Goal: Task Accomplishment & Management: Use online tool/utility

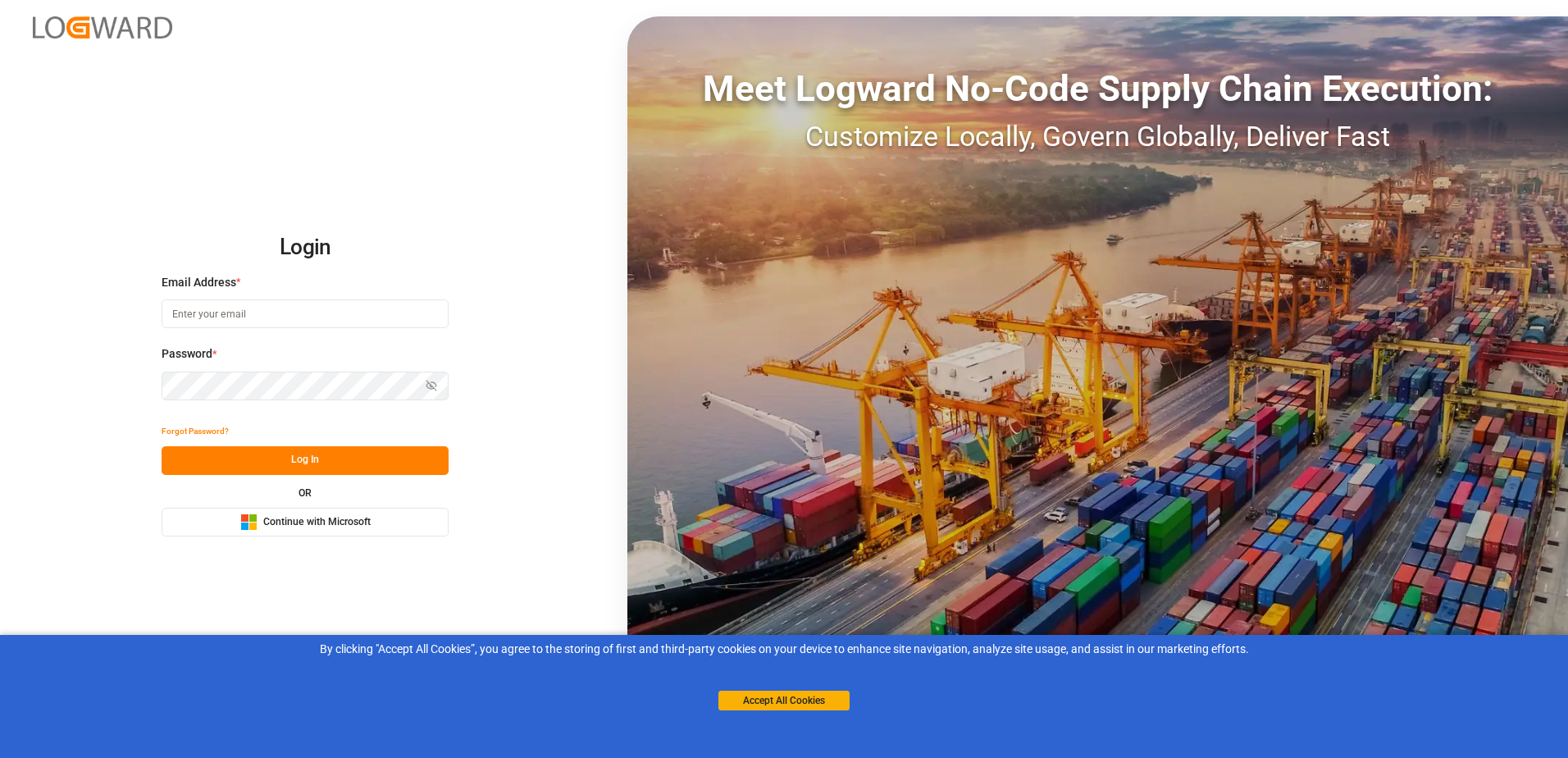
click at [276, 525] on span "Continue with Microsoft" at bounding box center [317, 522] width 107 height 15
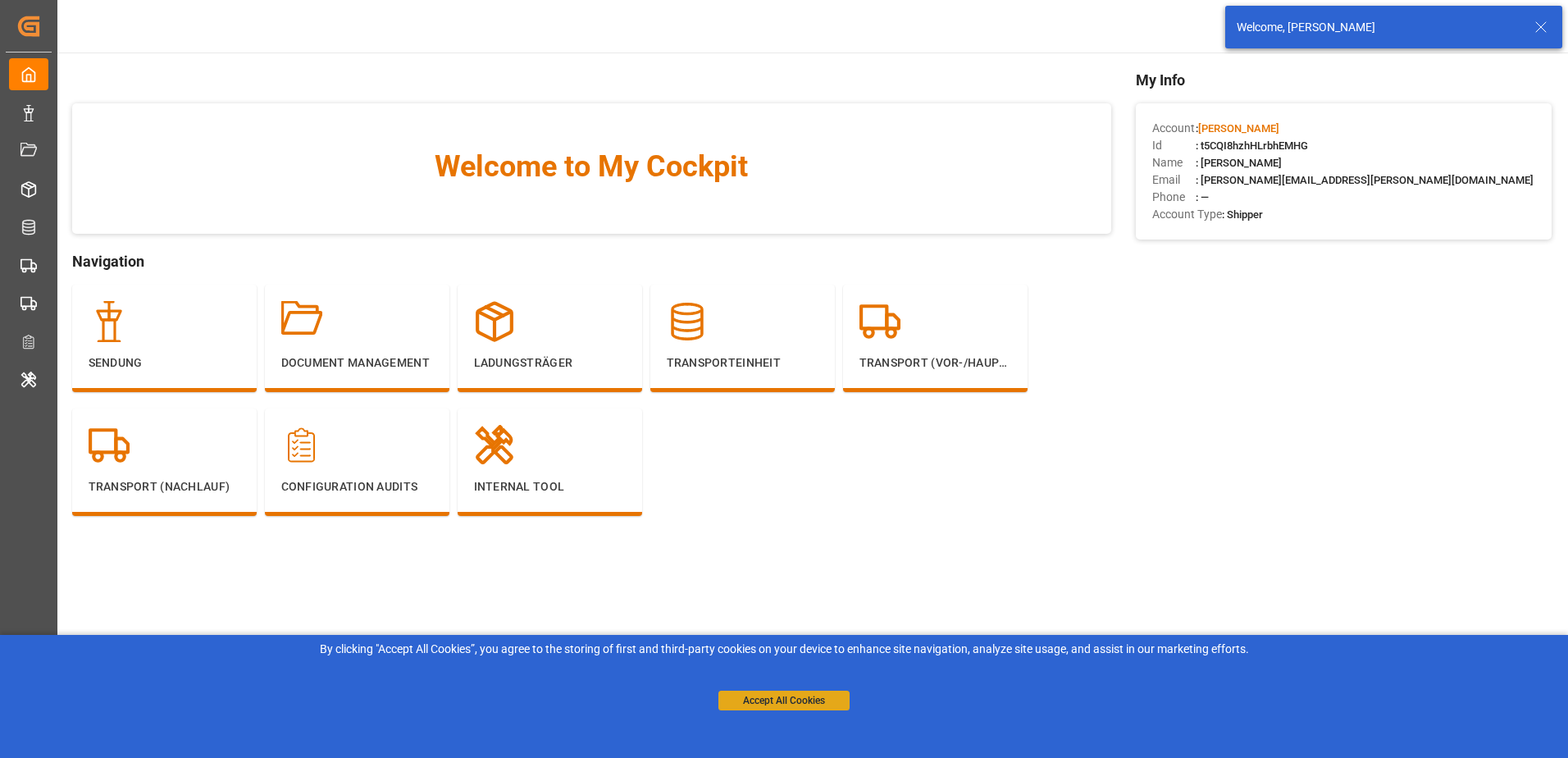
click at [789, 700] on button "Accept All Cookies" at bounding box center [784, 700] width 131 height 20
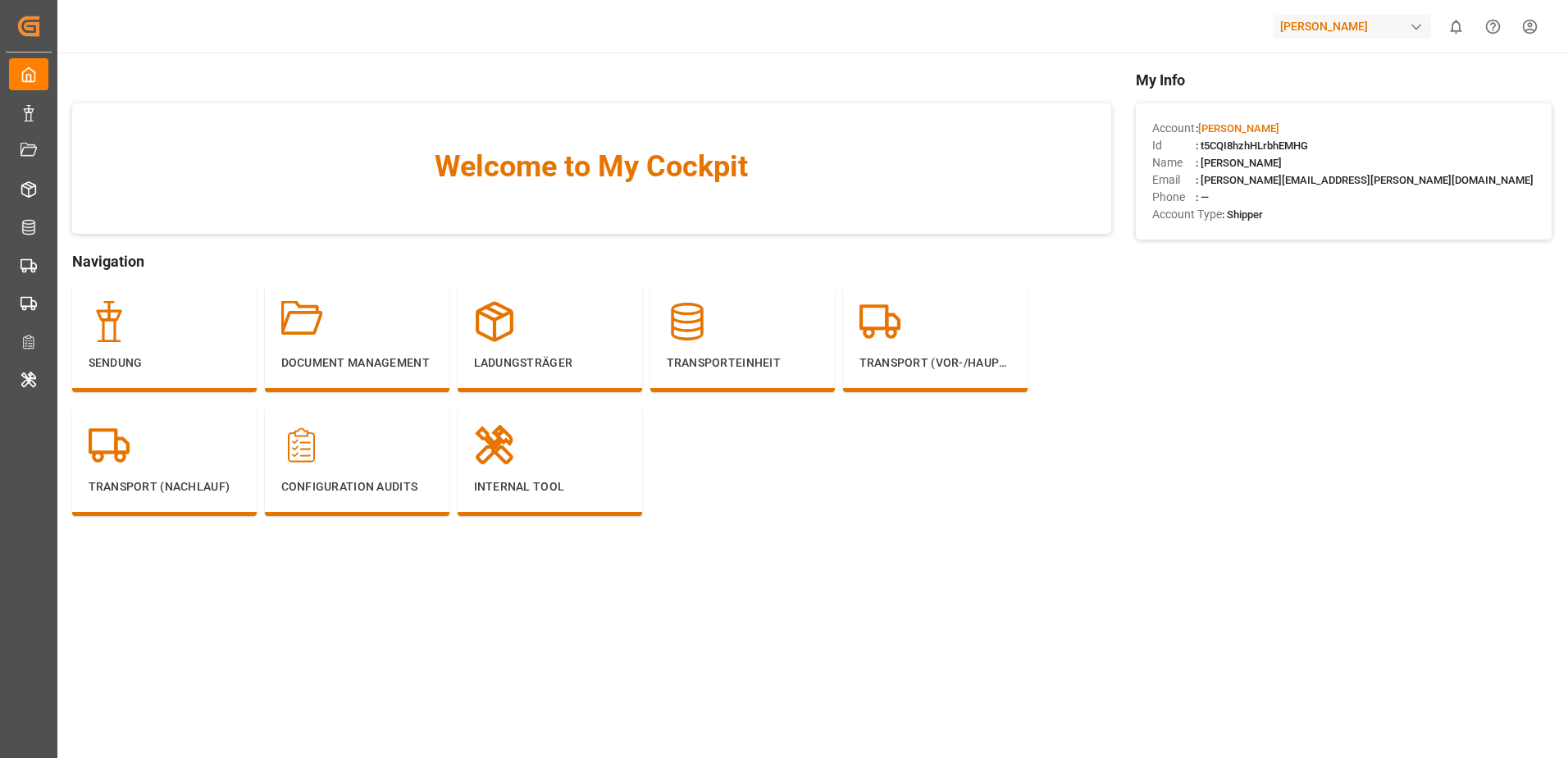
click at [1347, 26] on div "Henry Lamotte" at bounding box center [1352, 26] width 158 height 24
type input "jims"
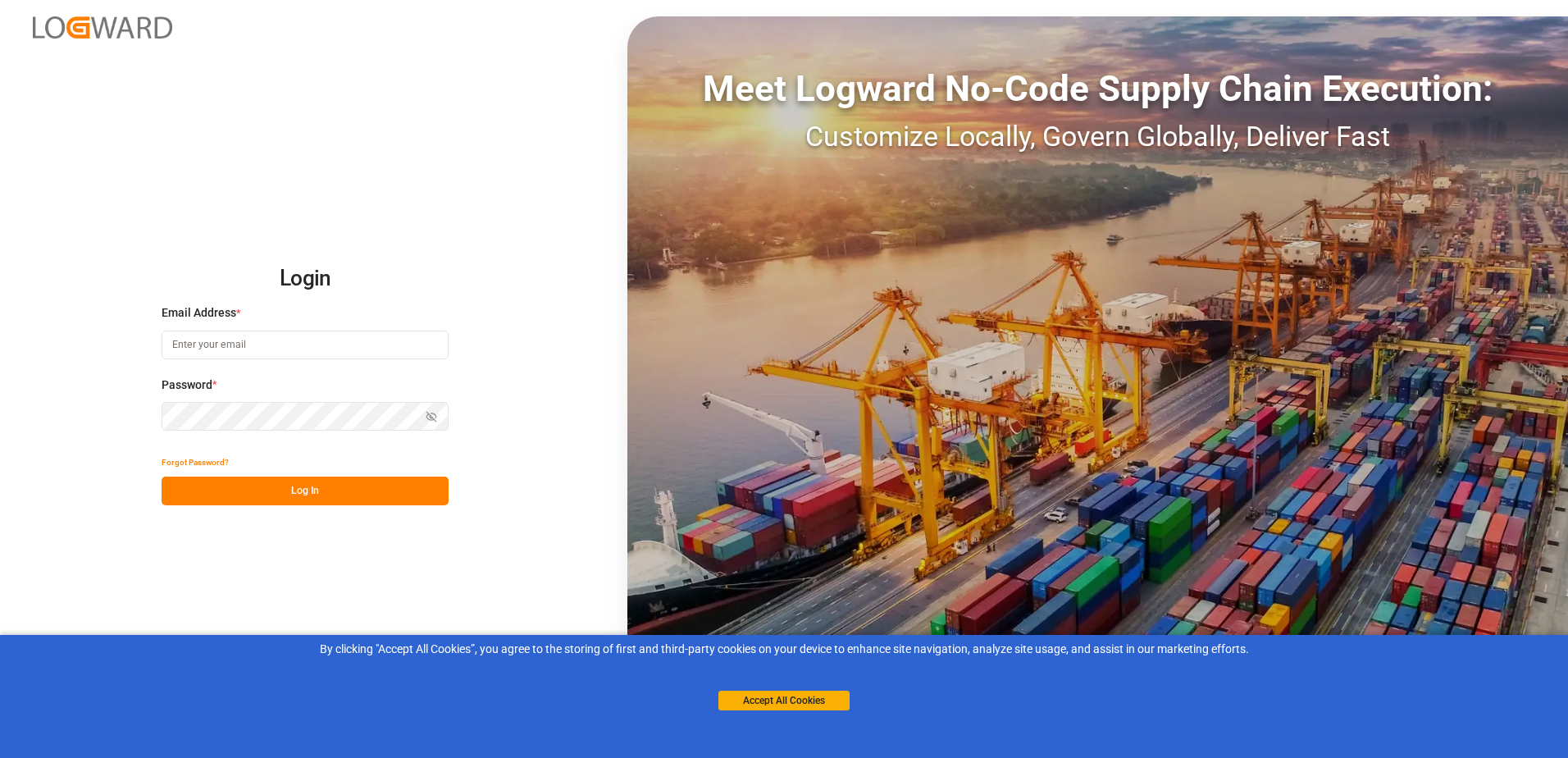
click at [315, 342] on input at bounding box center [304, 345] width 287 height 29
type input "[PERSON_NAME][EMAIL_ADDRESS][PERSON_NAME][DOMAIN_NAME]"
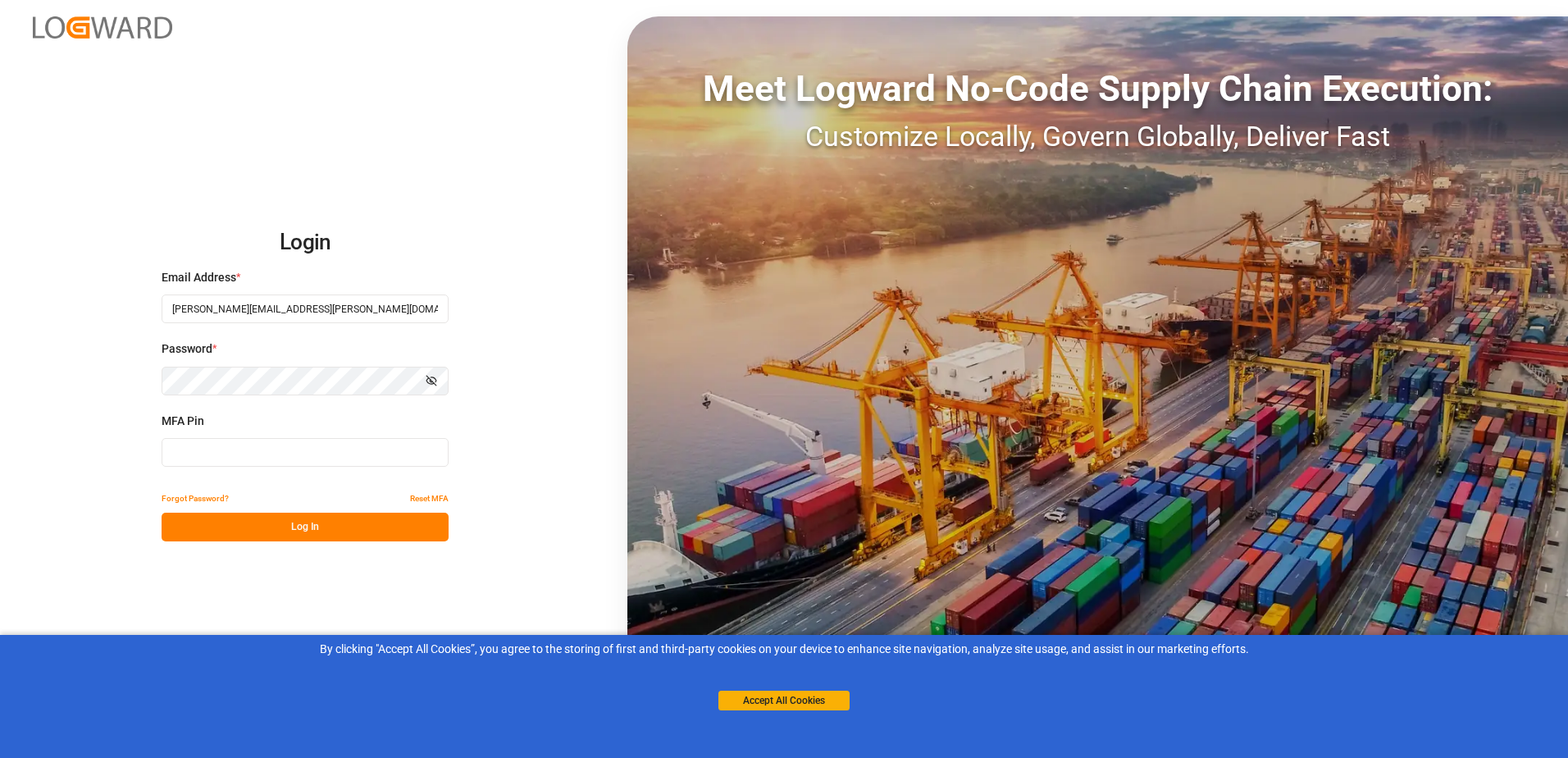
type input "458980"
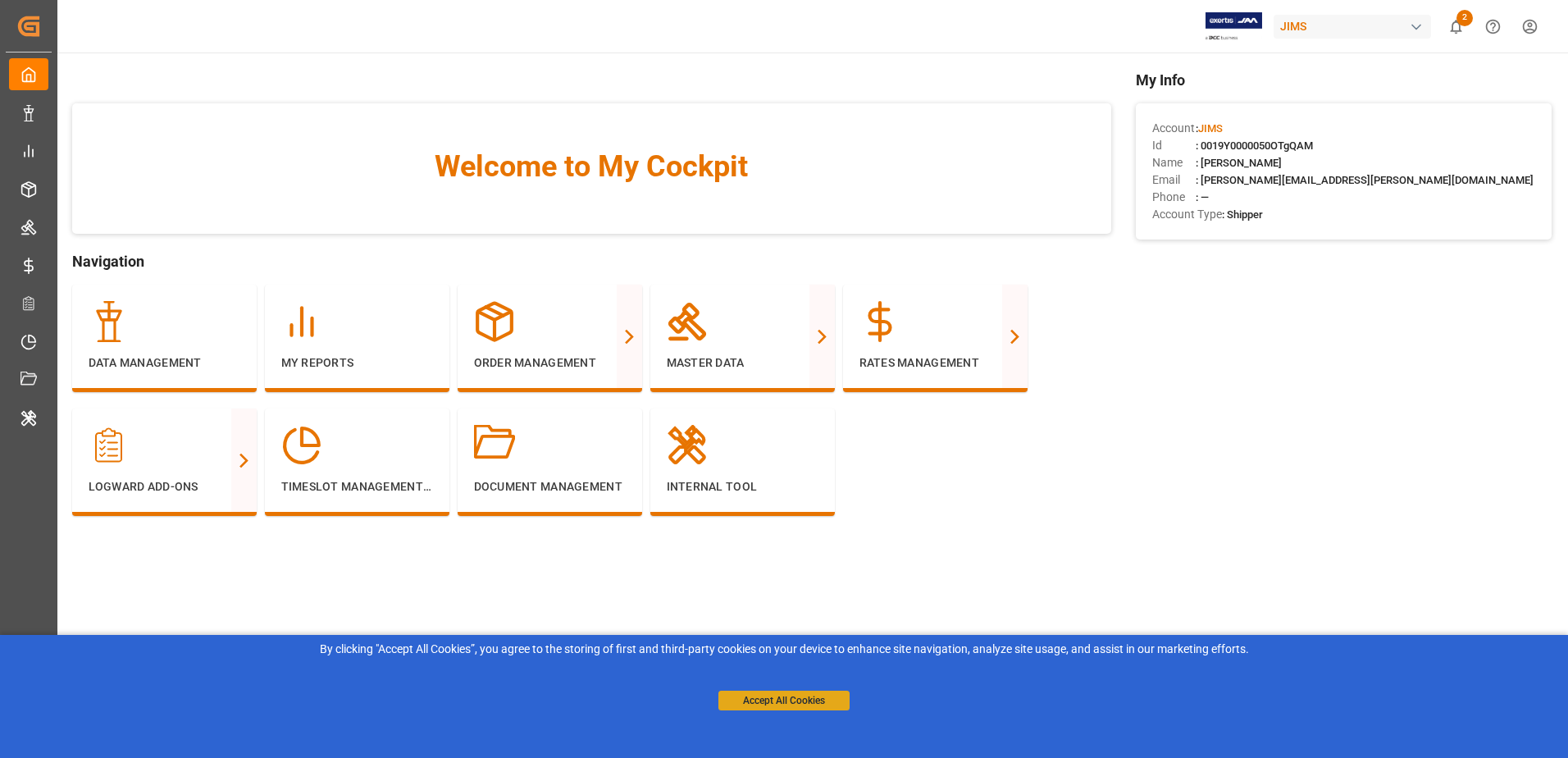
click at [769, 703] on button "Accept All Cookies" at bounding box center [784, 700] width 131 height 20
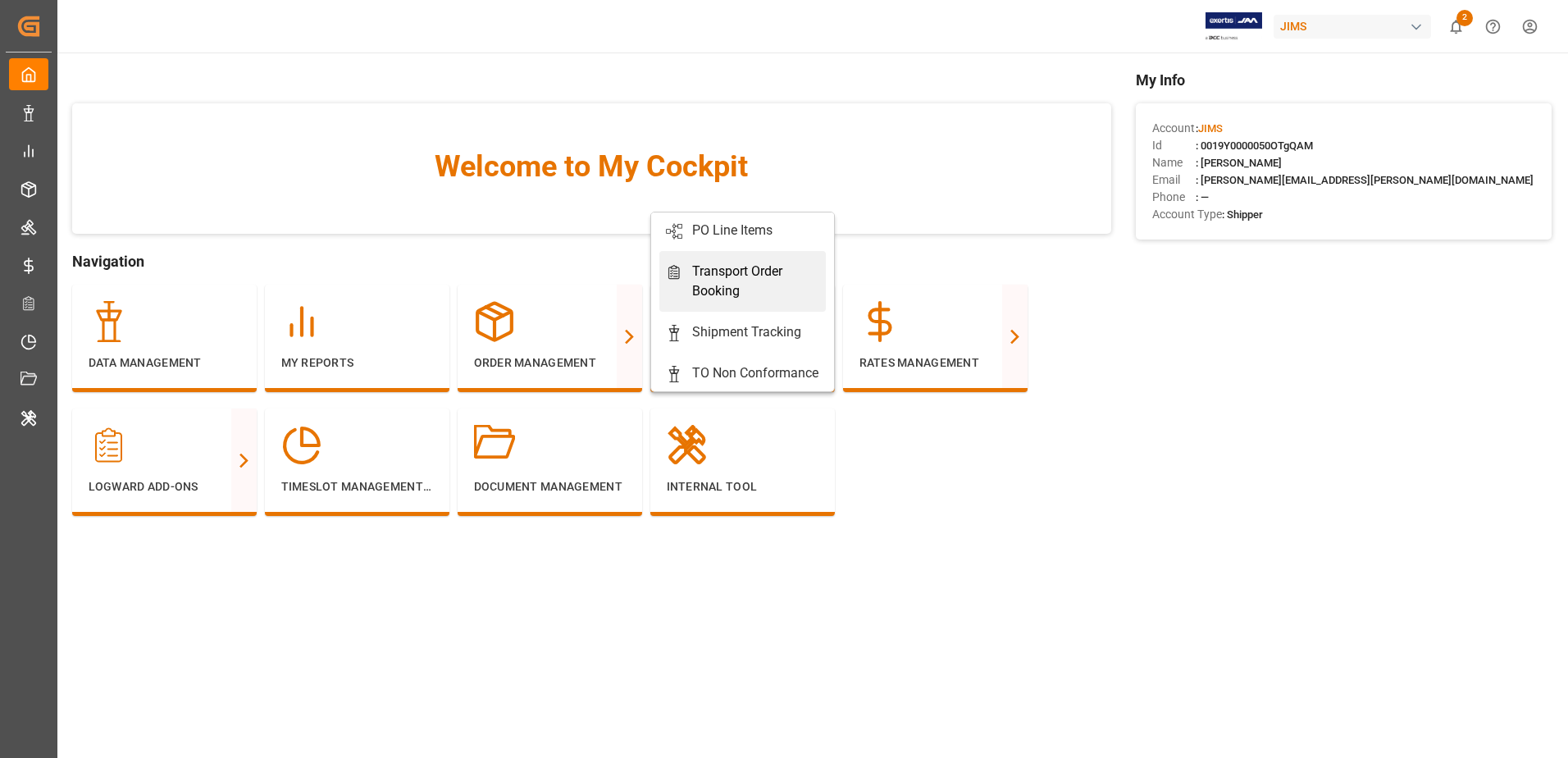
scroll to position [74, 0]
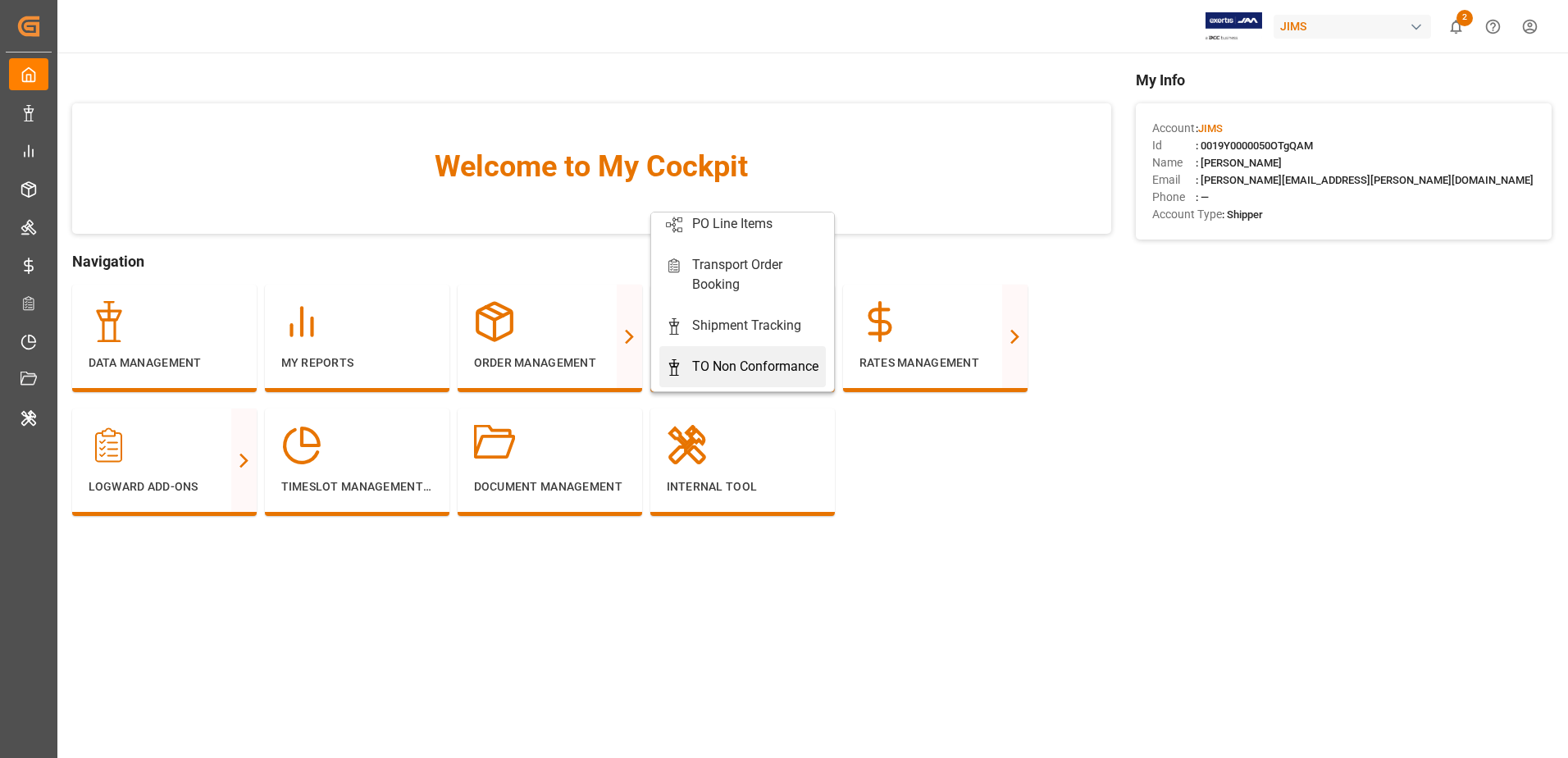
click at [712, 357] on div "TO Non Conformance" at bounding box center [754, 366] width 126 height 20
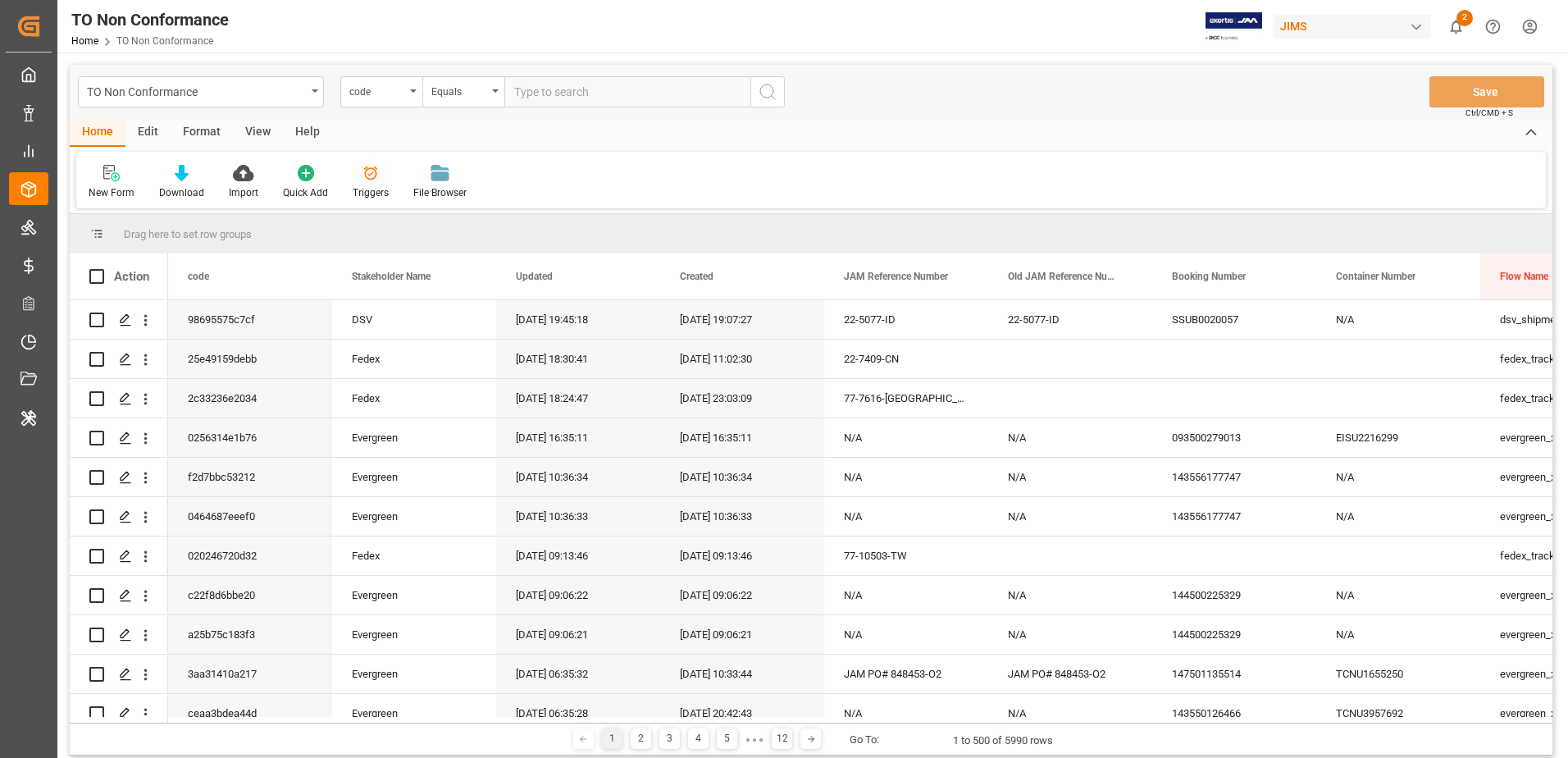
click at [366, 166] on icon at bounding box center [371, 173] width 17 height 17
drag, startPoint x: 402, startPoint y: 280, endPoint x: 393, endPoint y: 225, distance: 55.7
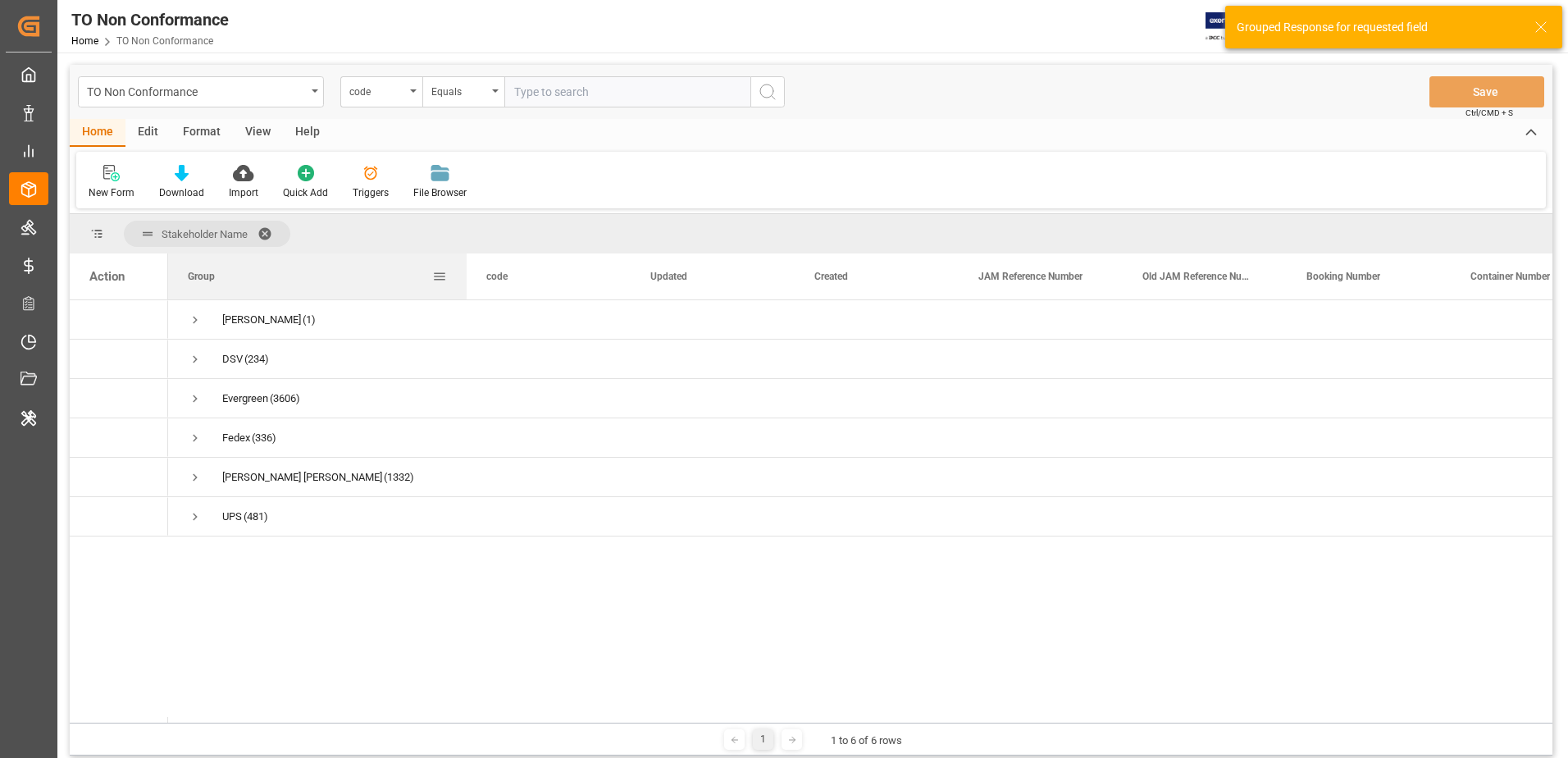
drag, startPoint x: 331, startPoint y: 279, endPoint x: 465, endPoint y: 275, distance: 134.1
click at [465, 275] on div at bounding box center [467, 277] width 7 height 46
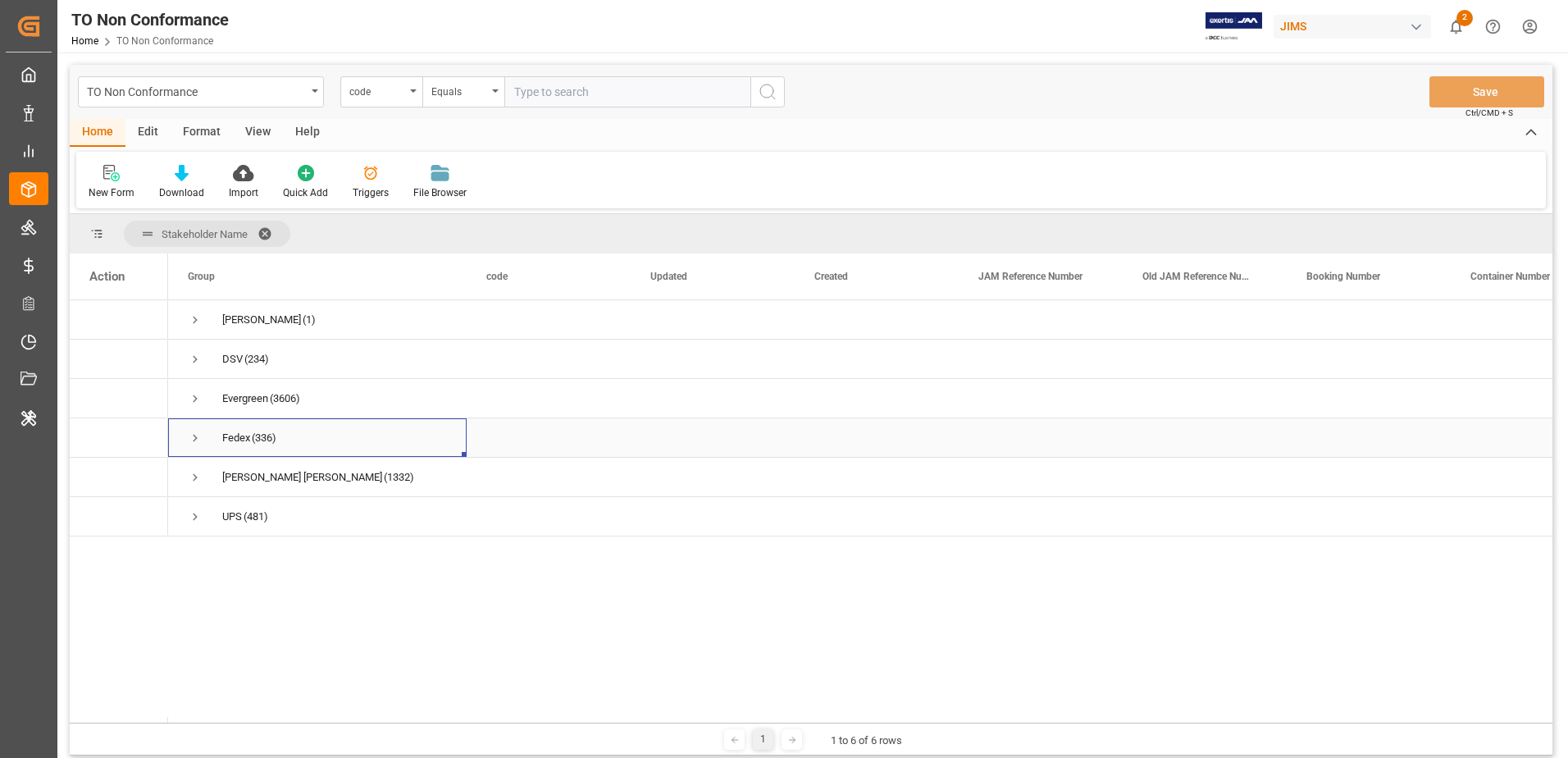
click at [196, 440] on span "Press SPACE to select this row." at bounding box center [194, 438] width 15 height 15
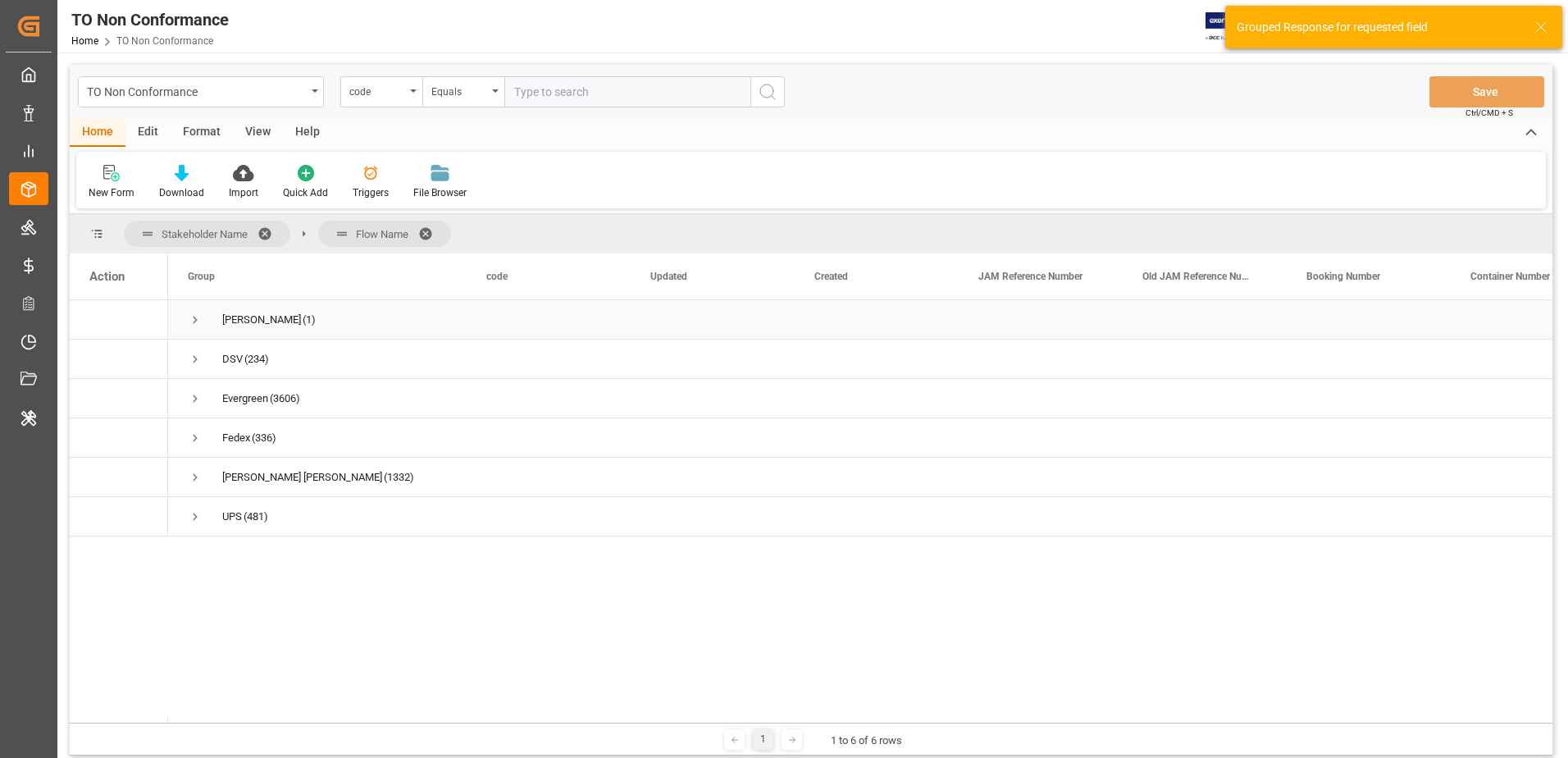
click at [194, 318] on span "Press SPACE to select this row." at bounding box center [194, 319] width 15 height 15
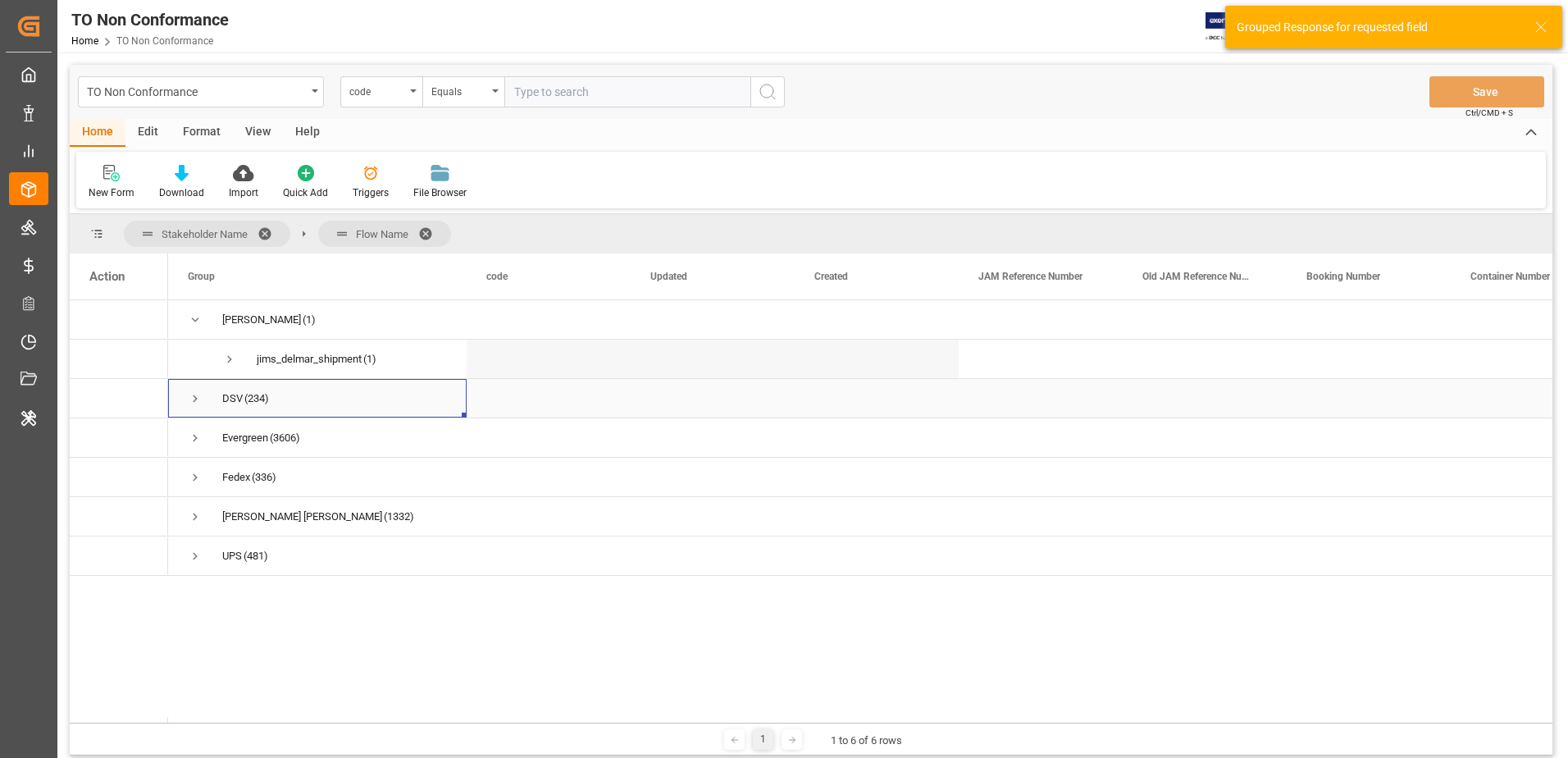
click at [190, 405] on span "Press SPACE to select this row." at bounding box center [194, 398] width 15 height 15
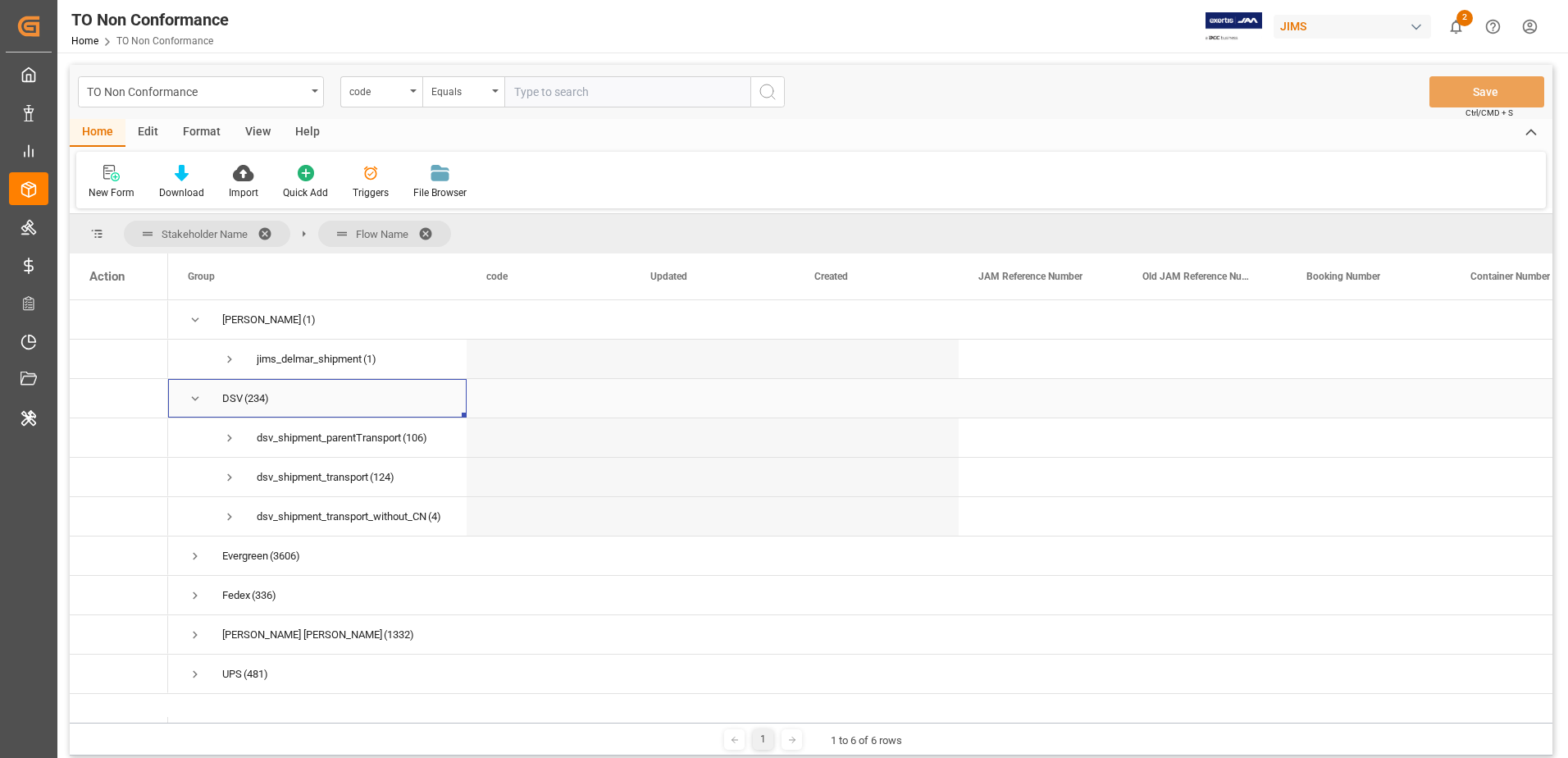
click at [190, 404] on span "Press SPACE to select this row." at bounding box center [194, 398] width 15 height 15
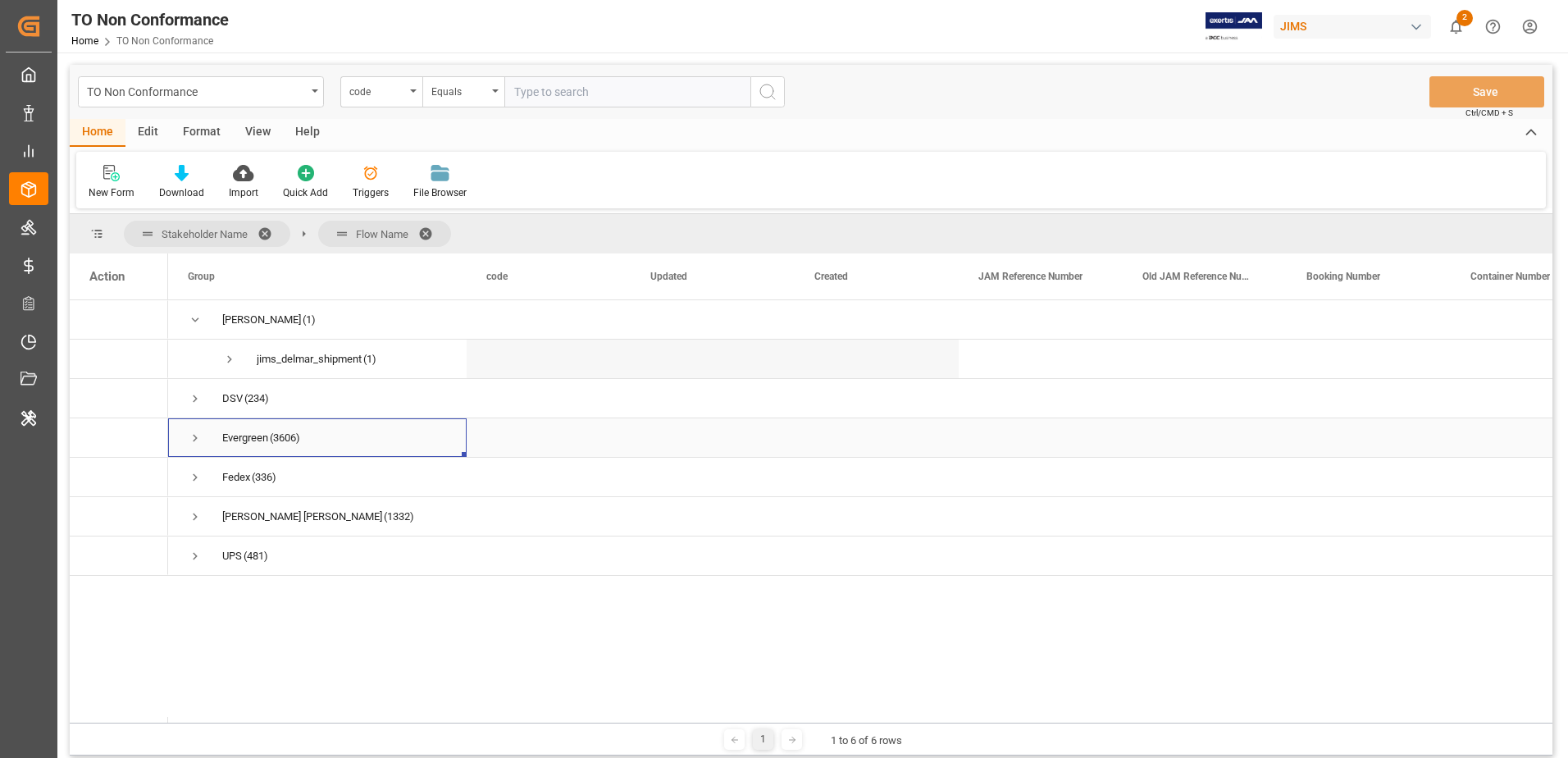
click at [189, 445] on span "Press SPACE to select this row." at bounding box center [194, 438] width 15 height 15
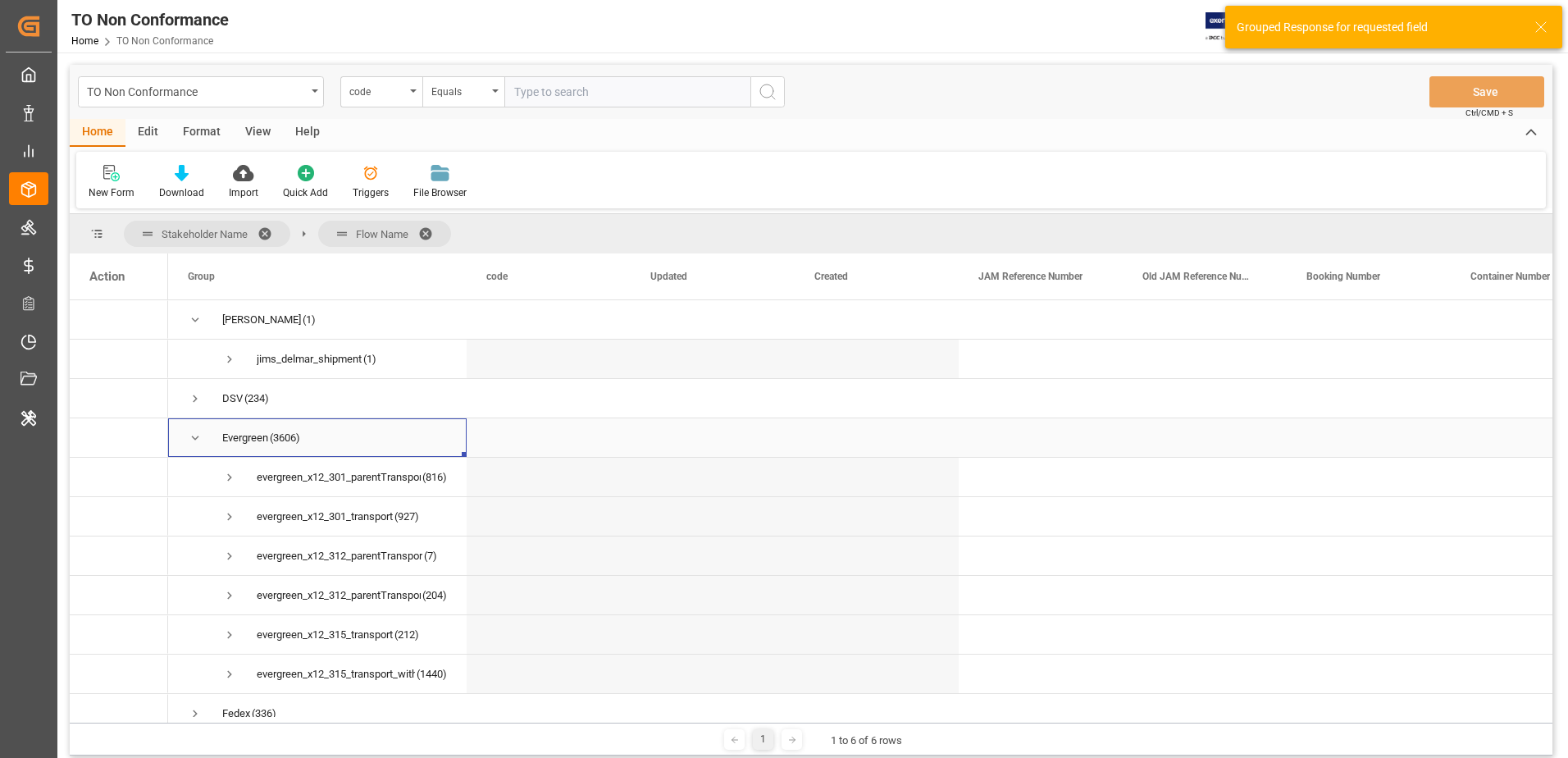
click at [189, 445] on span "Press SPACE to select this row." at bounding box center [194, 438] width 15 height 15
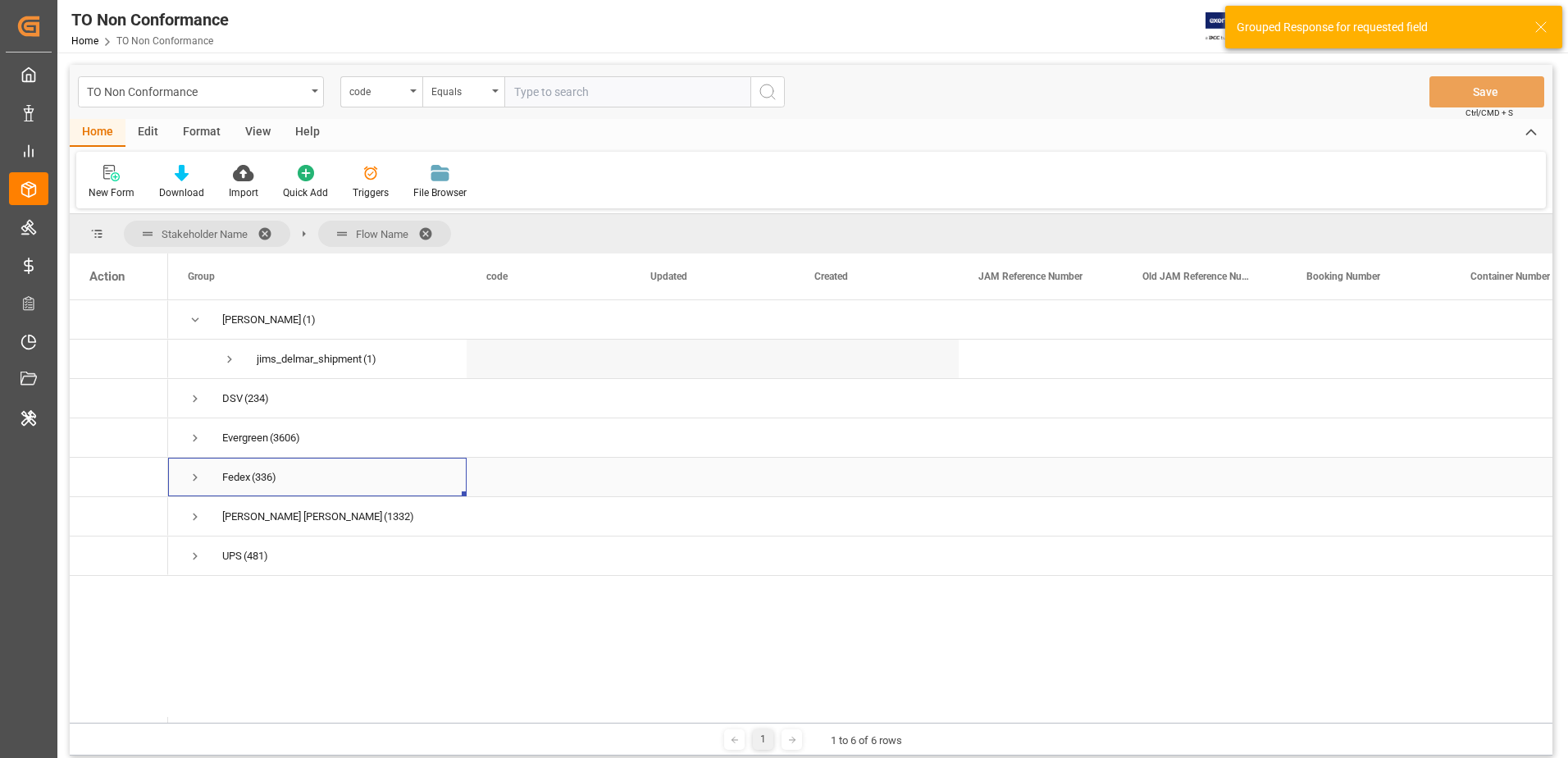
click at [197, 479] on span "Press SPACE to select this row." at bounding box center [194, 477] width 15 height 15
click at [196, 517] on span "Press SPACE to select this row." at bounding box center [194, 516] width 15 height 15
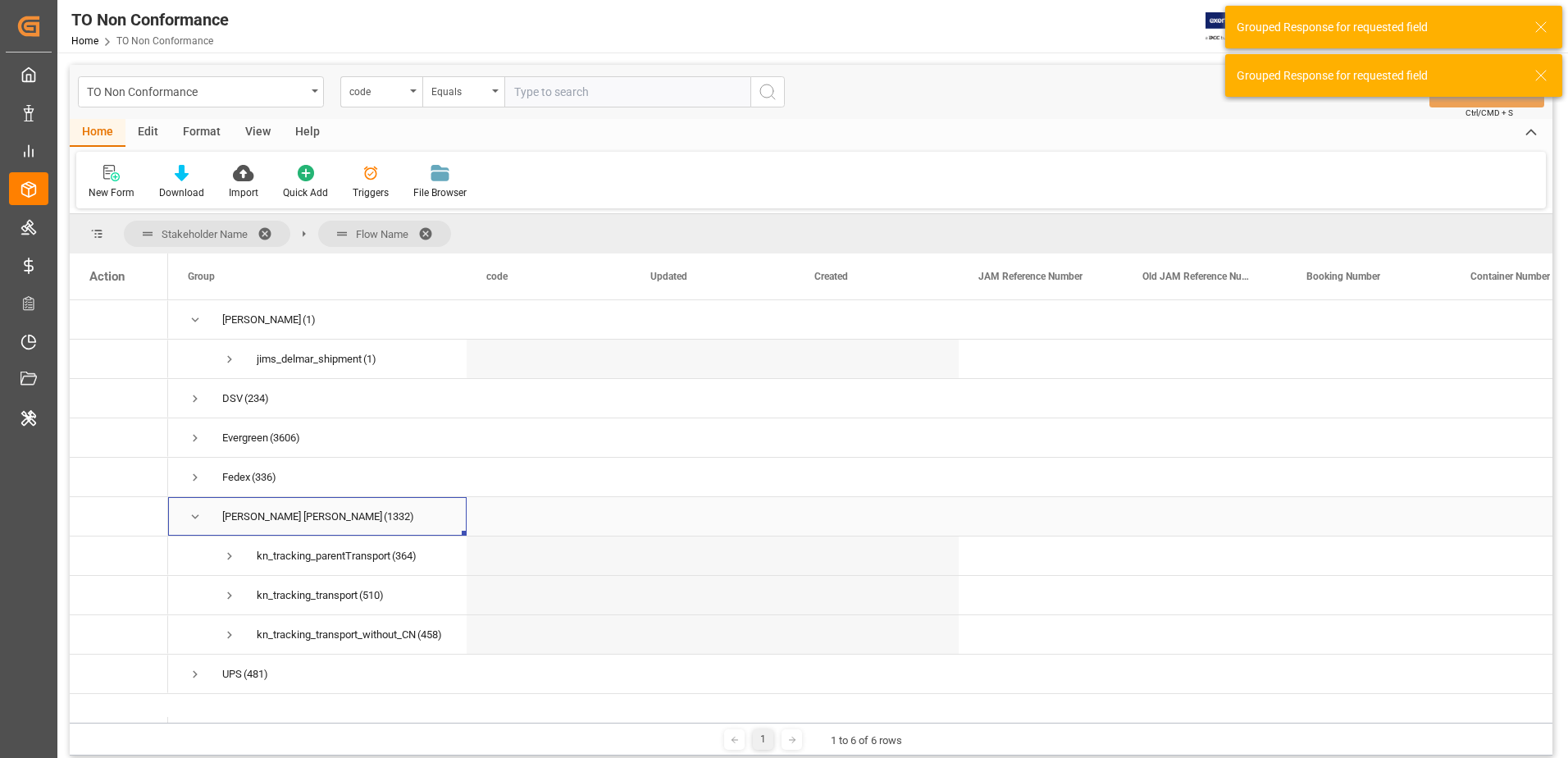
click at [196, 517] on span "Press SPACE to select this row." at bounding box center [194, 516] width 15 height 15
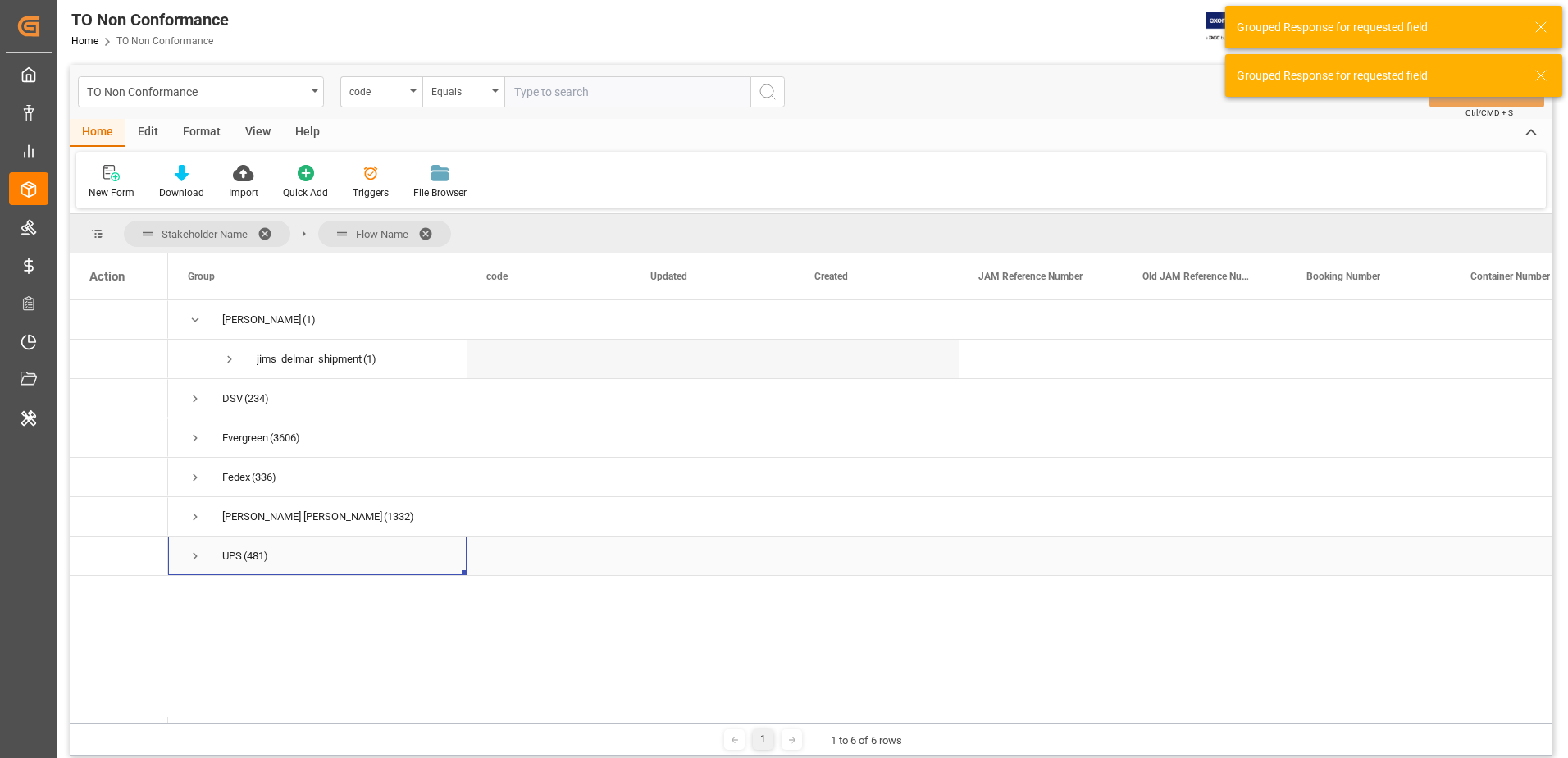
click at [194, 554] on span "Press SPACE to select this row." at bounding box center [194, 556] width 15 height 15
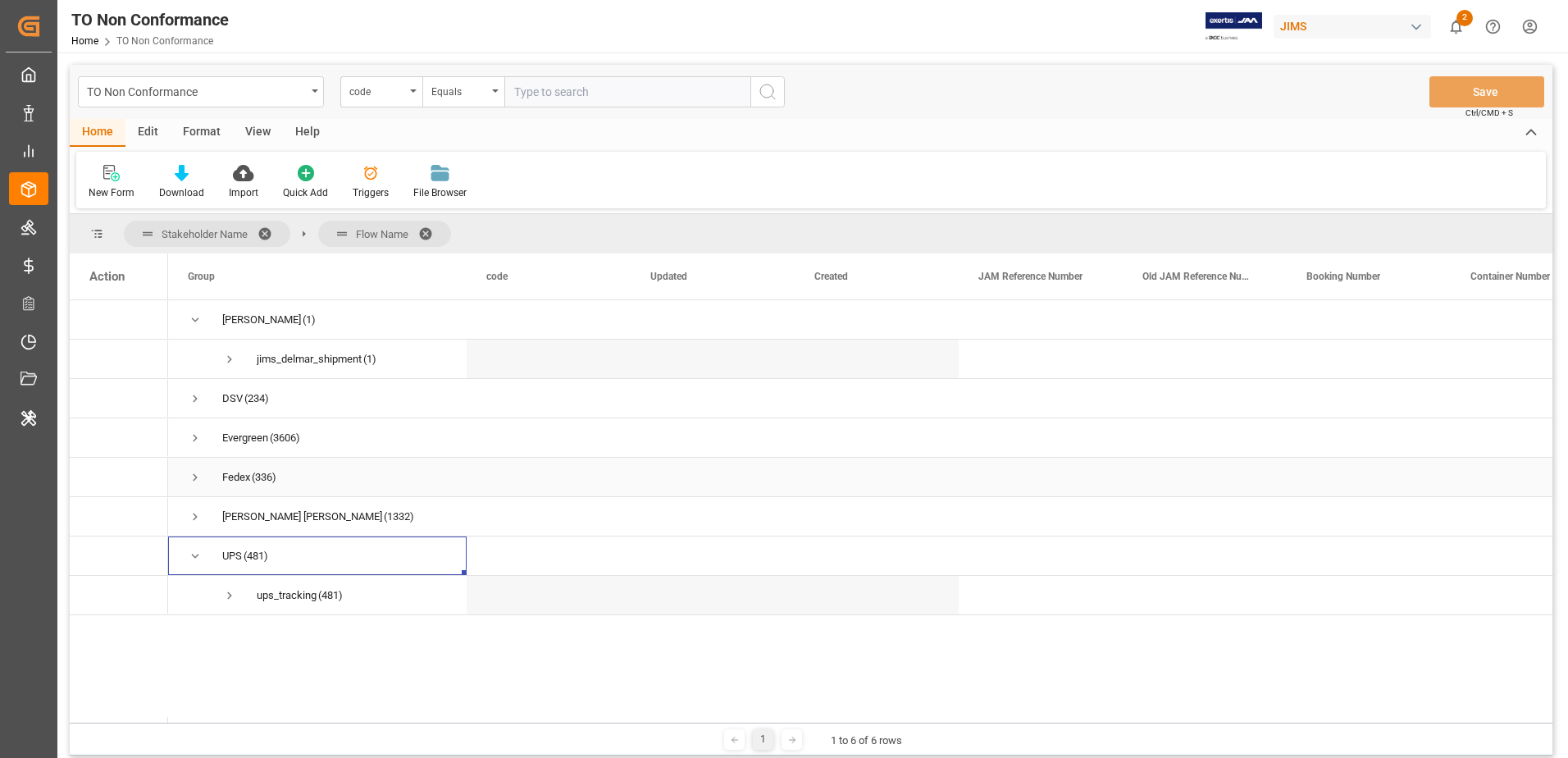
click at [190, 480] on span "Press SPACE to select this row." at bounding box center [194, 477] width 15 height 15
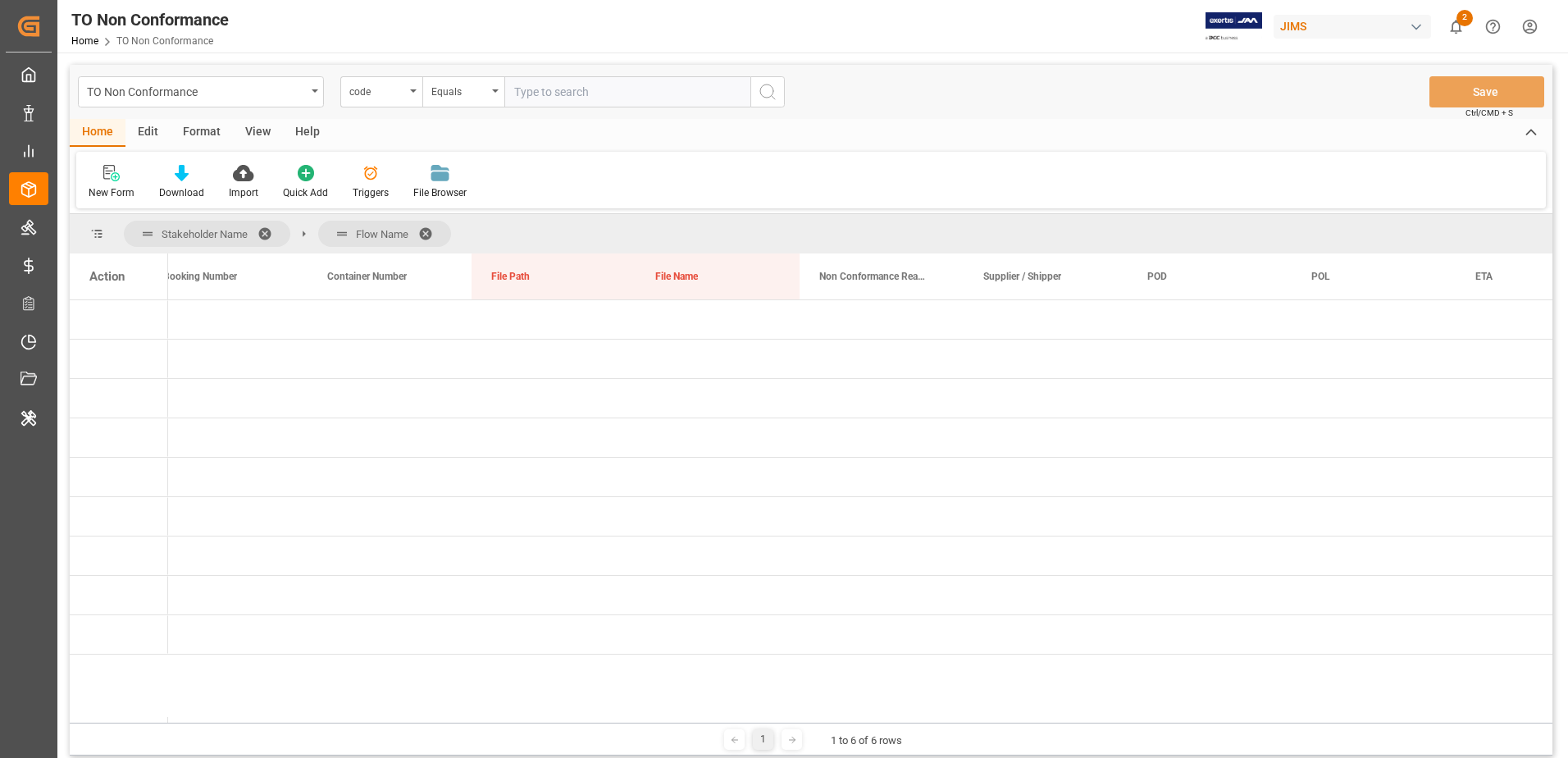
scroll to position [0, 1144]
drag, startPoint x: 840, startPoint y: 271, endPoint x: 835, endPoint y: 234, distance: 37.3
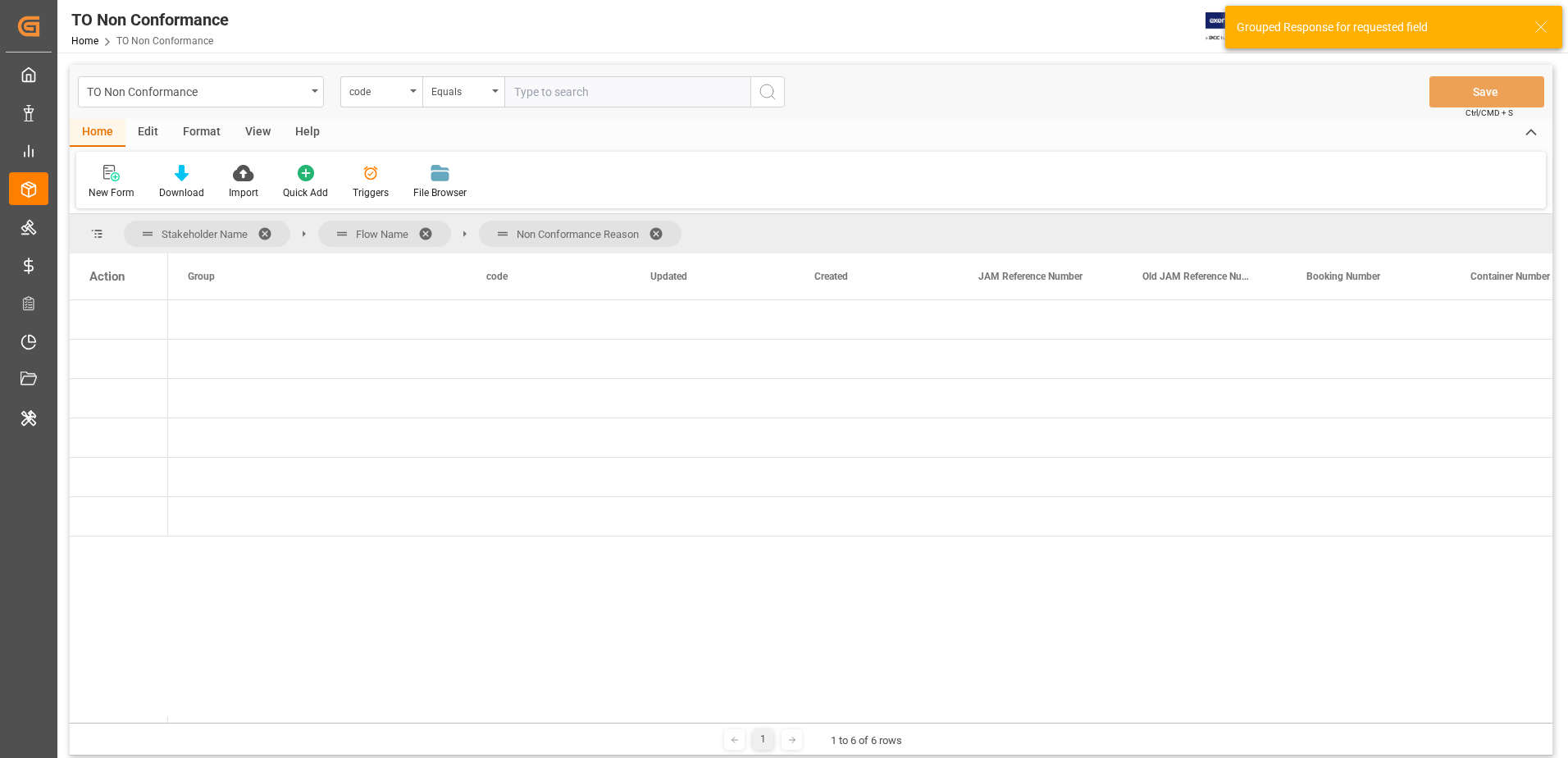
scroll to position [0, 0]
click at [422, 229] on span at bounding box center [431, 233] width 26 height 15
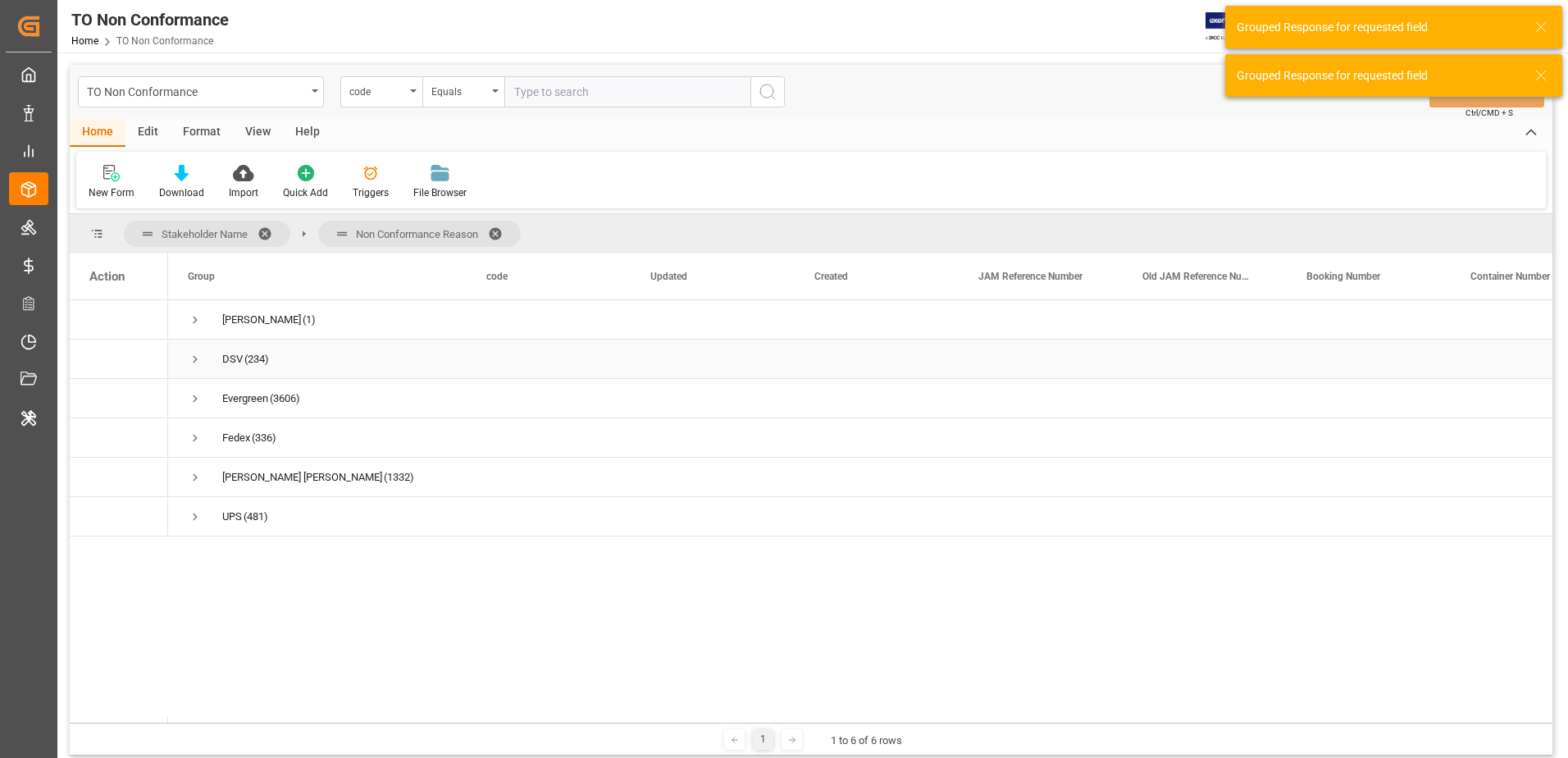
click at [196, 354] on span "Press SPACE to select this row." at bounding box center [194, 359] width 15 height 15
click at [187, 474] on span "Press SPACE to select this row." at bounding box center [194, 477] width 15 height 15
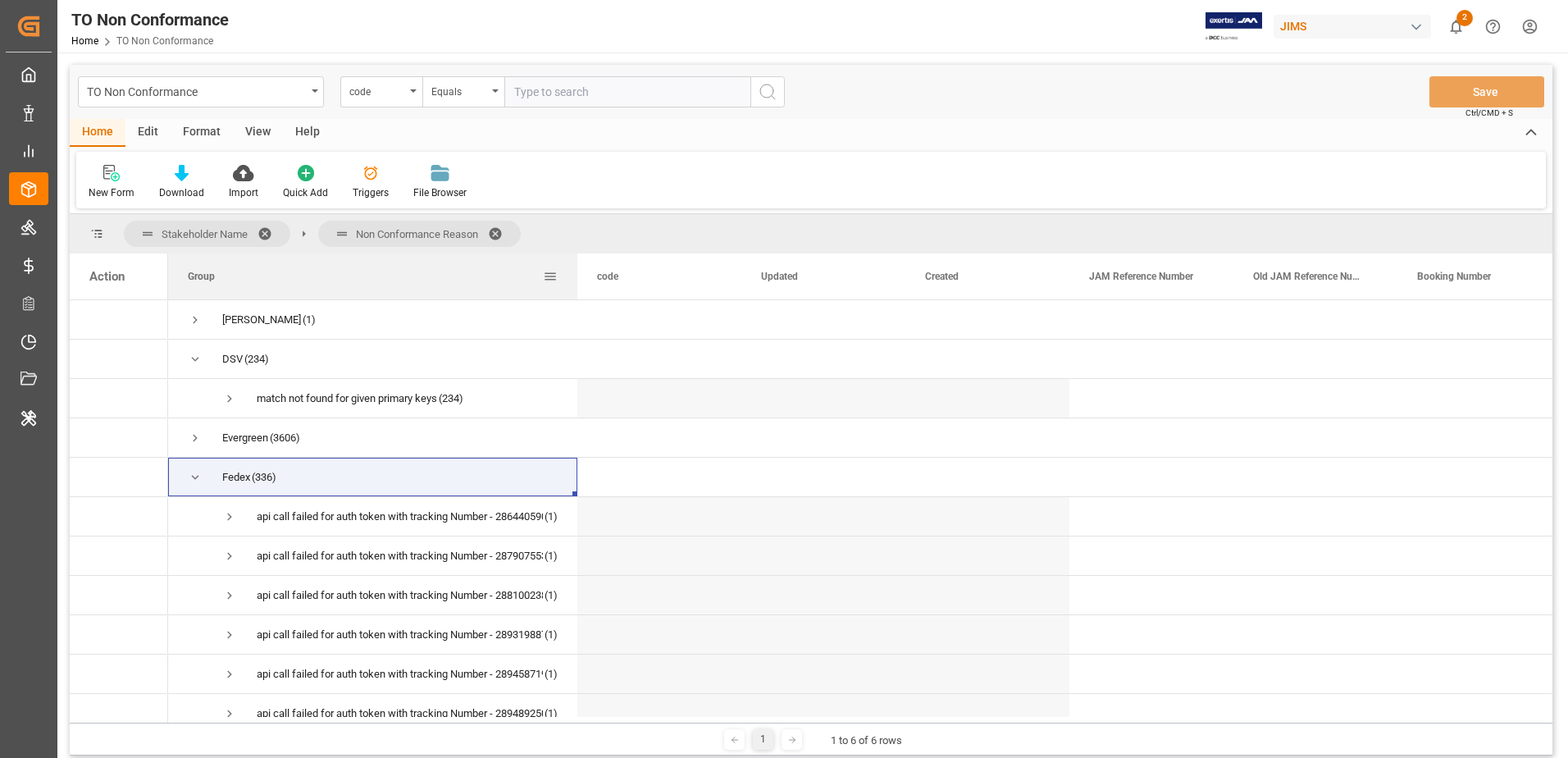
drag, startPoint x: 463, startPoint y: 279, endPoint x: 574, endPoint y: 275, distance: 111.1
click at [574, 275] on div at bounding box center [577, 277] width 7 height 46
click at [199, 474] on span "Press SPACE to select this row." at bounding box center [194, 477] width 15 height 15
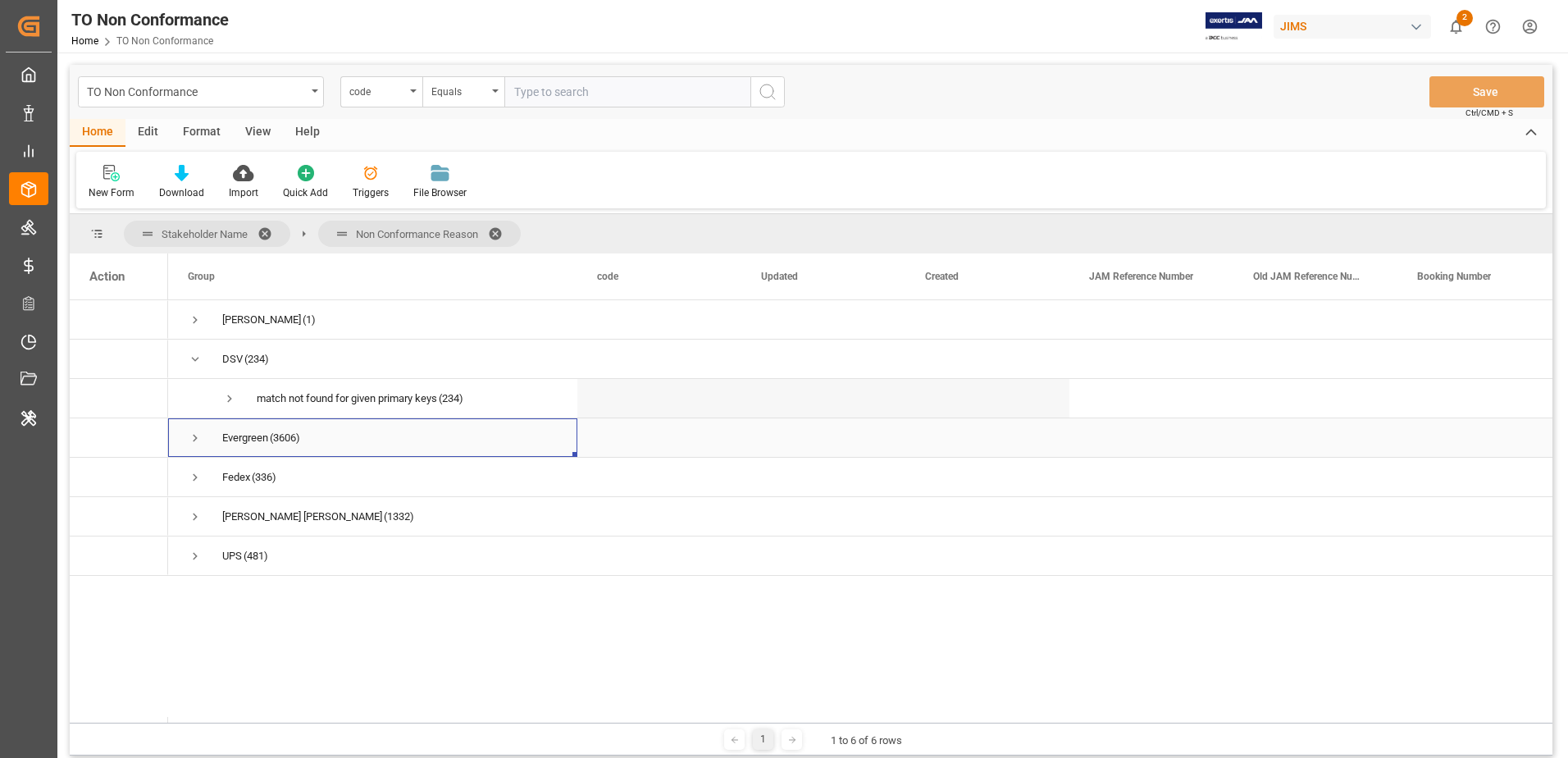
click at [198, 438] on span "Press SPACE to select this row." at bounding box center [194, 438] width 15 height 15
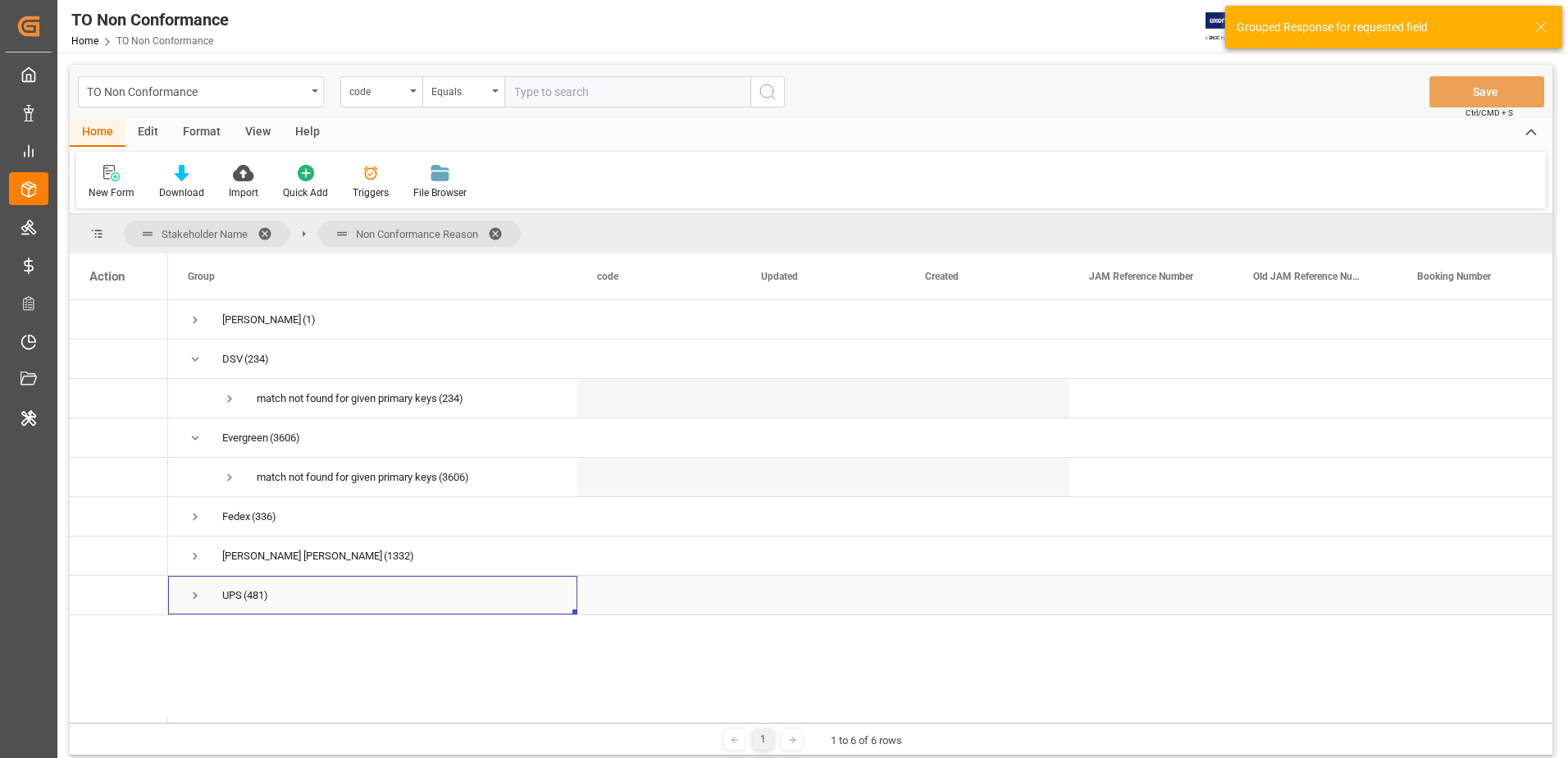
click at [190, 599] on span "Press SPACE to select this row." at bounding box center [194, 595] width 15 height 15
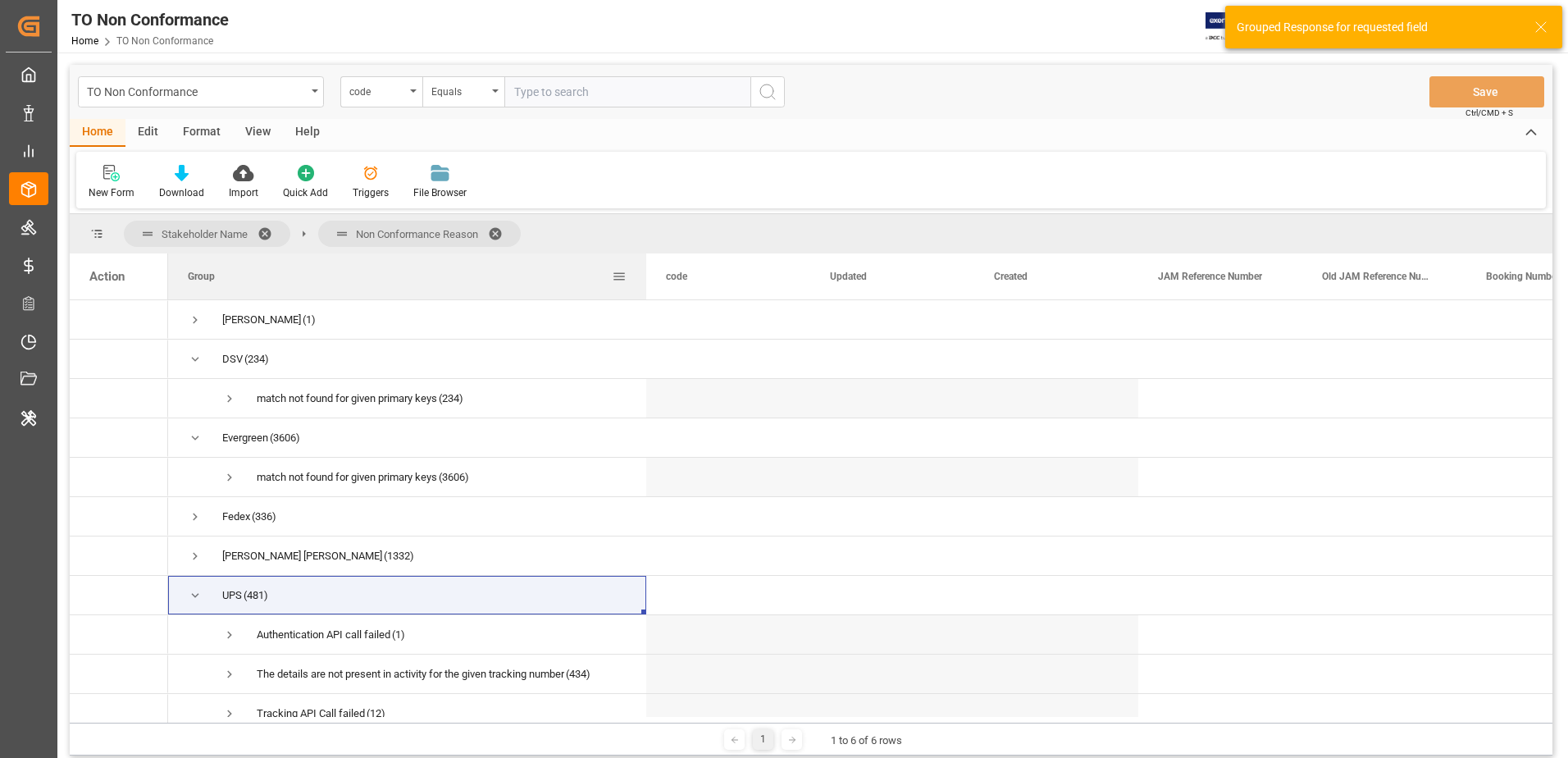
drag, startPoint x: 575, startPoint y: 290, endPoint x: 644, endPoint y: 287, distance: 69.1
click at [644, 287] on div at bounding box center [646, 277] width 7 height 46
